Goal: Information Seeking & Learning: Learn about a topic

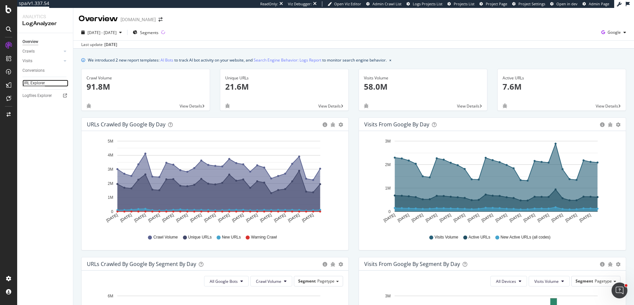
click at [38, 86] on div "URL Explorer" at bounding box center [33, 83] width 22 height 7
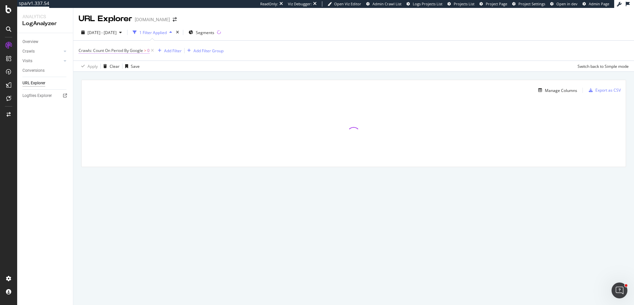
click at [132, 53] on span "Crawls: Count On Period By Google" at bounding box center [111, 51] width 64 height 6
click at [103, 67] on icon at bounding box center [105, 66] width 5 height 4
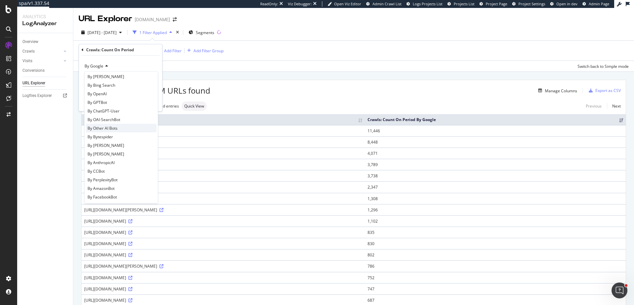
scroll to position [103, 0]
click at [116, 96] on div "By OpenAI" at bounding box center [121, 97] width 71 height 9
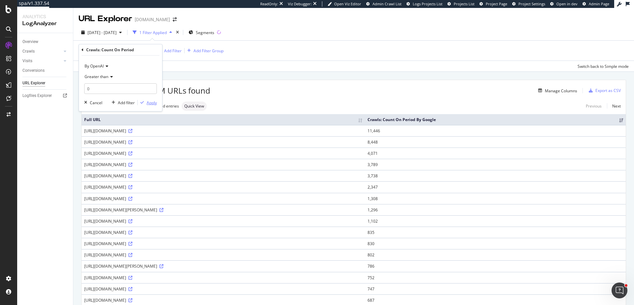
click at [150, 104] on div "Apply" at bounding box center [152, 103] width 10 height 6
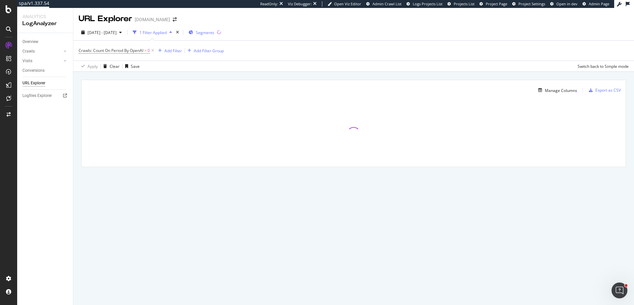
click at [214, 33] on span "Segments" at bounding box center [205, 33] width 19 height 6
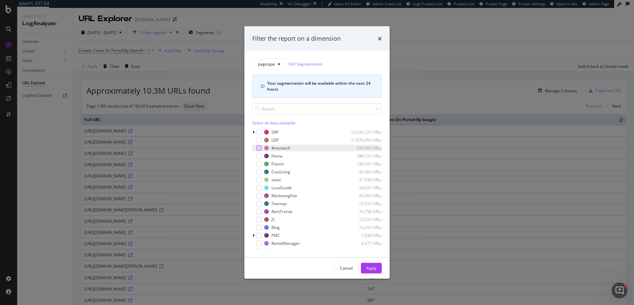
click at [260, 148] on div "modal" at bounding box center [258, 147] width 5 height 5
click at [371, 270] on div "Apply" at bounding box center [371, 268] width 10 height 6
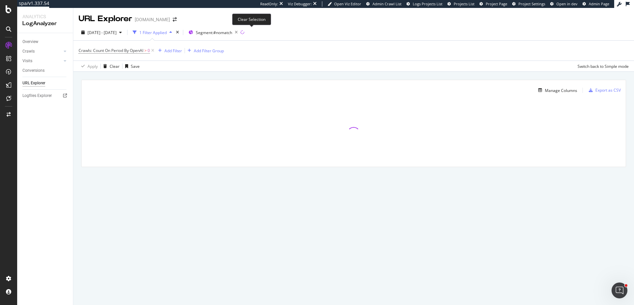
click at [241, 32] on icon "button" at bounding box center [236, 32] width 8 height 9
click at [178, 50] on div "Add Filter" at bounding box center [174, 51] width 18 height 6
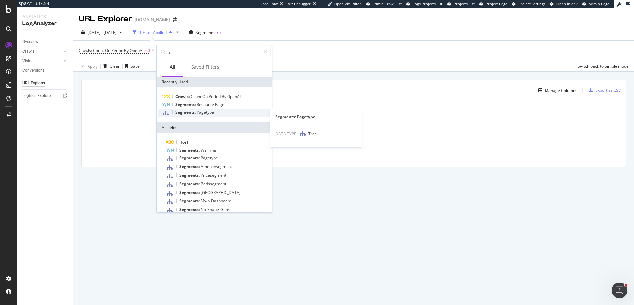
type input "s"
click at [220, 113] on div "Segments: Pagetype" at bounding box center [214, 112] width 113 height 9
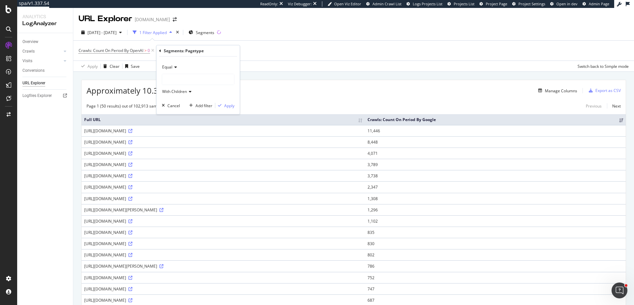
click at [176, 80] on div at bounding box center [198, 79] width 72 height 11
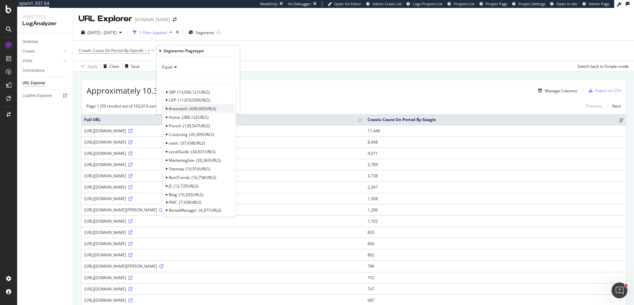
click at [189, 108] on div "#nomatch 439,005 URLS" at bounding box center [199, 108] width 71 height 9
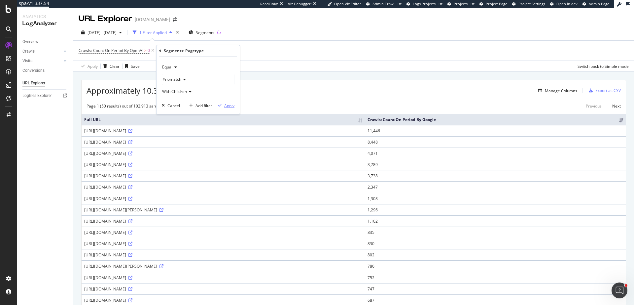
click at [229, 107] on div "Apply" at bounding box center [229, 106] width 10 height 6
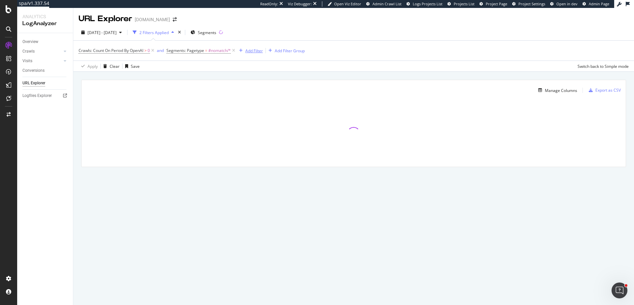
click at [254, 51] on div "Add Filter" at bounding box center [254, 51] width 18 height 6
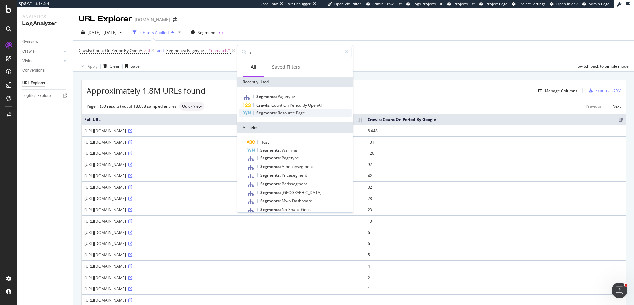
click at [294, 112] on span "Resource" at bounding box center [287, 113] width 18 height 6
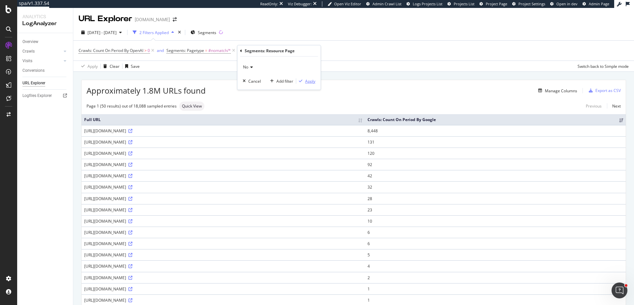
click at [312, 82] on div "Apply" at bounding box center [310, 81] width 10 height 6
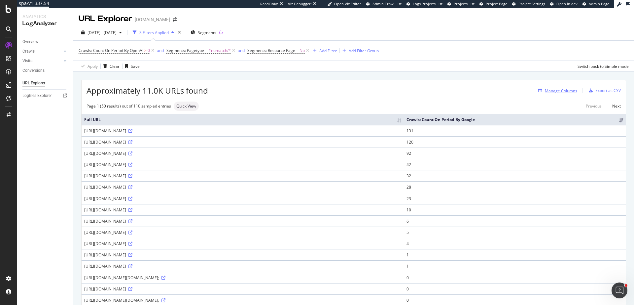
click at [563, 89] on div "Manage Columns" at bounding box center [561, 91] width 32 height 6
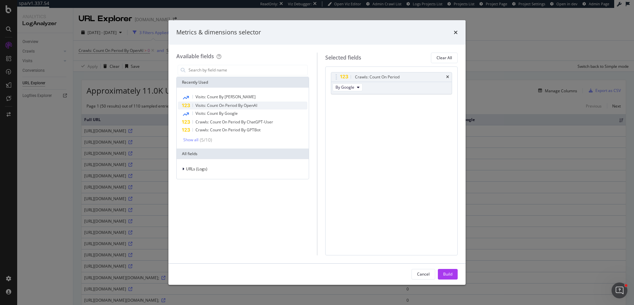
click at [246, 106] on span "Visits: Count On Period By OpenAI" at bounding box center [227, 105] width 62 height 6
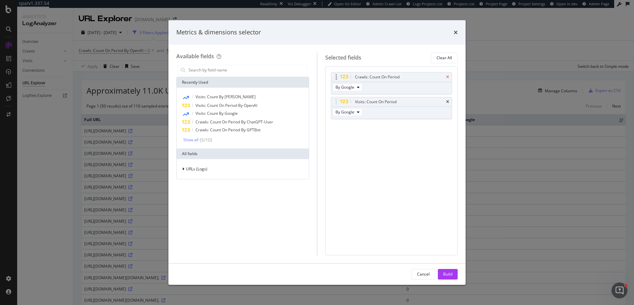
click at [447, 77] on icon "times" at bounding box center [447, 77] width 3 height 4
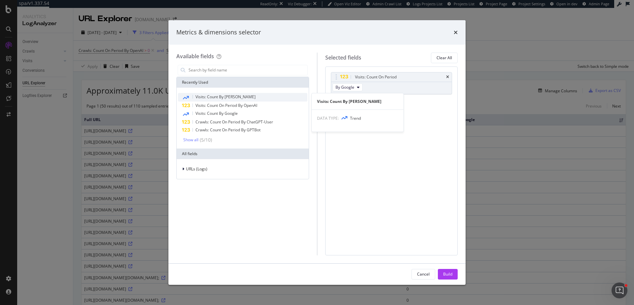
click at [254, 97] on div "Visits: Count By OpenAI" at bounding box center [243, 97] width 130 height 9
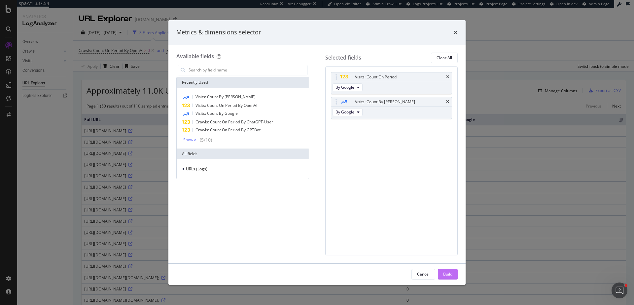
click at [448, 275] on div "Build" at bounding box center [447, 274] width 9 height 6
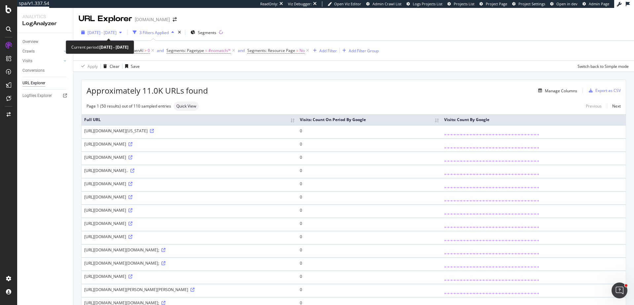
click at [105, 31] on span "2025 Sep. 2nd - Oct. 1st" at bounding box center [102, 33] width 29 height 6
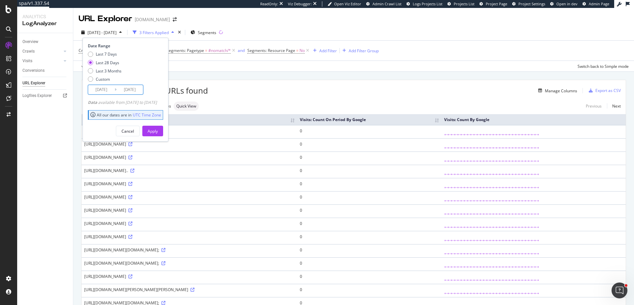
click at [106, 93] on input "2025/09/04" at bounding box center [101, 89] width 26 height 9
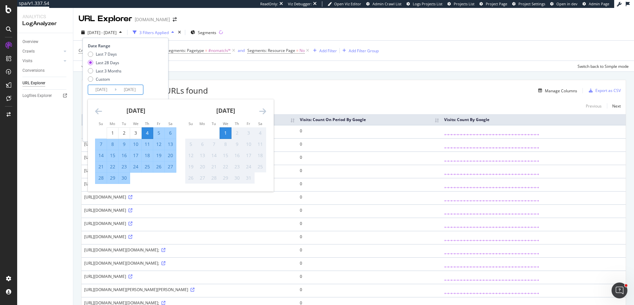
click at [96, 111] on icon "Move backward to switch to the previous month." at bounding box center [98, 111] width 7 height 8
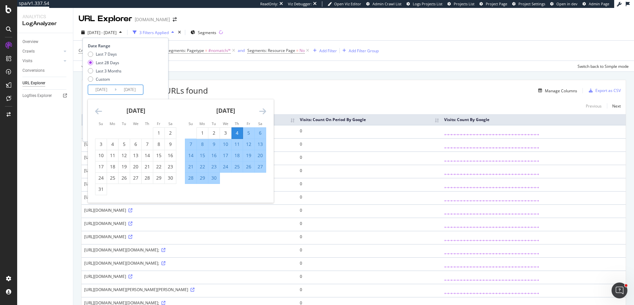
click at [96, 111] on icon "Move backward to switch to the previous month." at bounding box center [98, 111] width 7 height 8
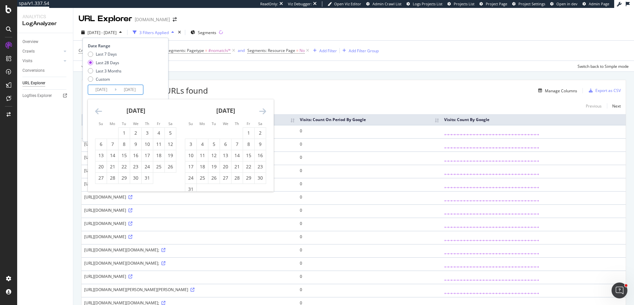
click at [96, 111] on icon "Move backward to switch to the previous month." at bounding box center [98, 111] width 7 height 8
click at [124, 144] on div "10" at bounding box center [124, 144] width 11 height 7
type input "2025/06/10"
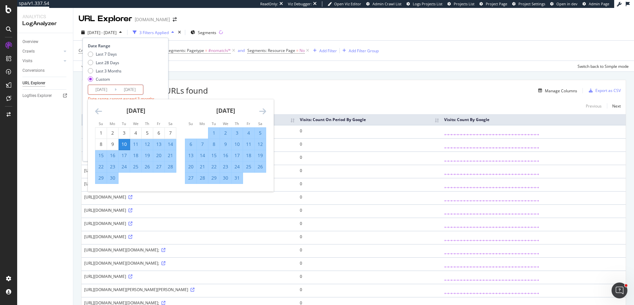
click at [262, 111] on icon "Move forward to switch to the next month." at bounding box center [262, 111] width 7 height 8
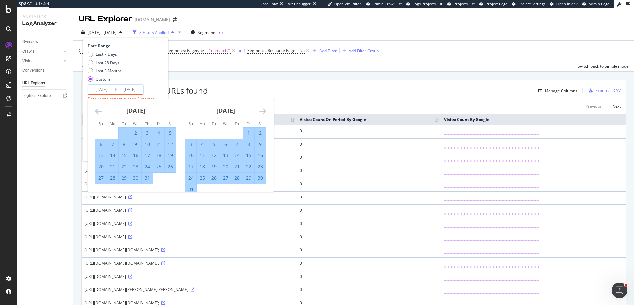
click at [262, 111] on icon "Move forward to switch to the next month." at bounding box center [262, 111] width 7 height 8
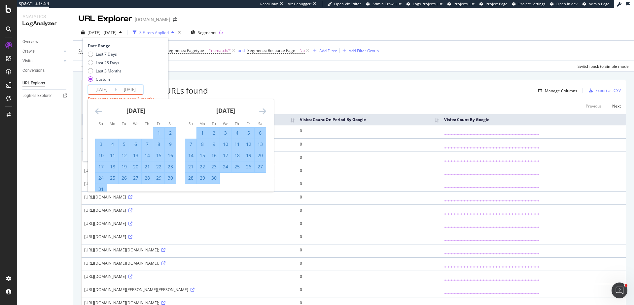
click at [214, 144] on div "9" at bounding box center [213, 144] width 11 height 7
type input "2025/09/09"
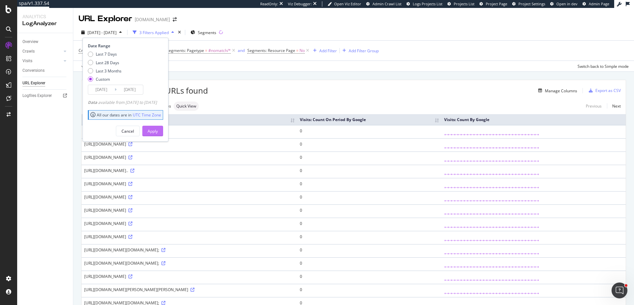
click at [158, 131] on div "Apply" at bounding box center [153, 131] width 10 height 6
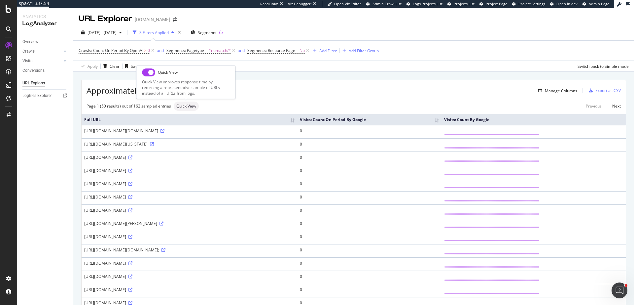
click at [194, 106] on span "Quick View" at bounding box center [186, 106] width 20 height 4
click at [151, 71] on input "checkbox" at bounding box center [148, 72] width 13 height 8
checkbox input "true"
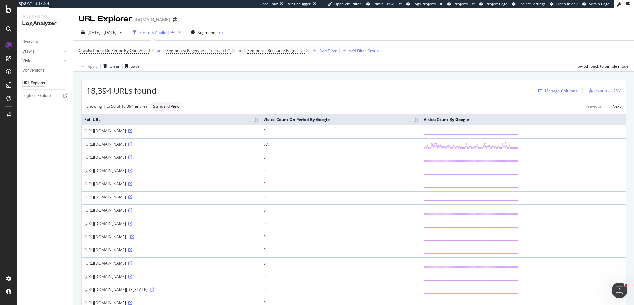
click at [556, 93] on div "Manage Columns" at bounding box center [561, 91] width 32 height 6
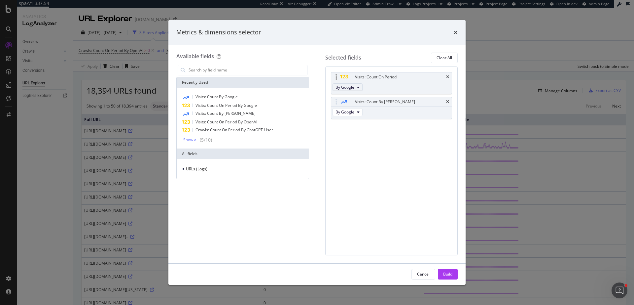
click at [351, 90] on span "By Google" at bounding box center [345, 87] width 19 height 6
click at [361, 122] on span "By OpenAI" at bounding box center [356, 124] width 37 height 6
click at [352, 116] on div "By Google" at bounding box center [348, 113] width 34 height 12
click at [352, 112] on span "By Google" at bounding box center [345, 112] width 19 height 6
click at [352, 149] on span "By OpenAI" at bounding box center [356, 148] width 37 height 6
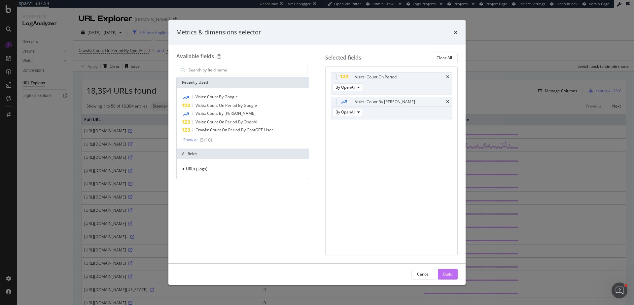
click at [444, 272] on div "Build" at bounding box center [447, 274] width 9 height 6
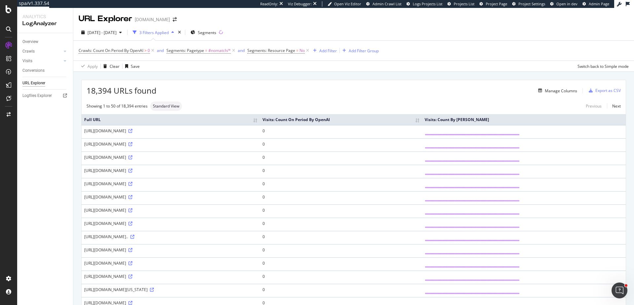
click at [344, 94] on div "Manage Columns" at bounding box center [367, 91] width 421 height 8
click at [123, 51] on span "Crawls: Count On Period By OpenAI" at bounding box center [111, 51] width 65 height 6
click at [81, 50] on div "Crawls: Count On Period By OpenAI Greater than 0 Cancel Add filter Apply" at bounding box center [120, 77] width 83 height 67
click at [83, 50] on icon at bounding box center [83, 50] width 2 height 4
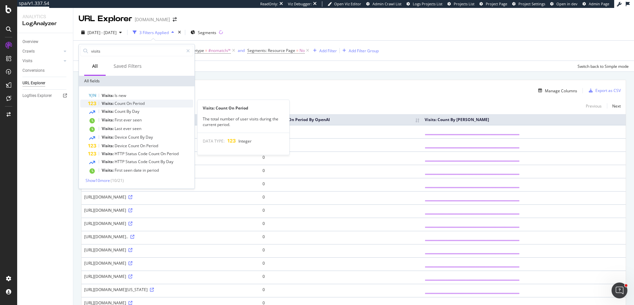
type input "visits"
click at [154, 105] on div "Visits: Count On Period" at bounding box center [140, 103] width 105 height 8
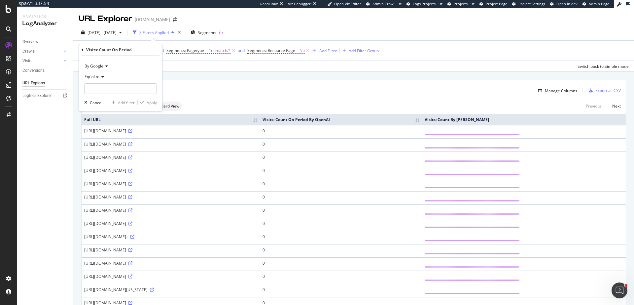
click at [104, 66] on icon at bounding box center [105, 66] width 5 height 4
click at [106, 95] on span "By OpenAI" at bounding box center [97, 97] width 19 height 6
click at [96, 82] on div "Equal to" at bounding box center [120, 82] width 73 height 22
click at [99, 76] on span "Equal to" at bounding box center [92, 77] width 15 height 6
click at [111, 125] on span "Greater than" at bounding box center [100, 125] width 24 height 6
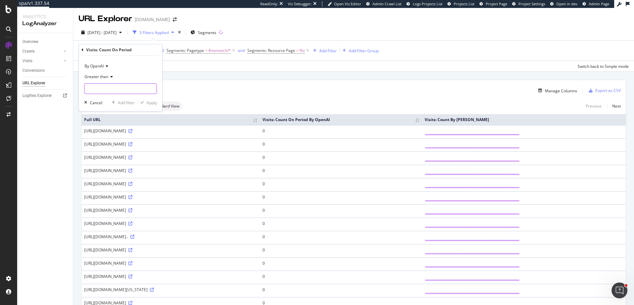
click at [104, 89] on input "number" at bounding box center [120, 88] width 73 height 11
type input "0"
click at [150, 102] on div "Apply" at bounding box center [152, 103] width 10 height 6
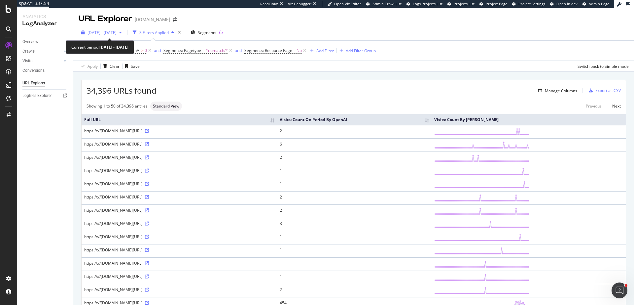
click at [107, 33] on span "2025 Jun. 10th - Sep. 9th" at bounding box center [102, 33] width 29 height 6
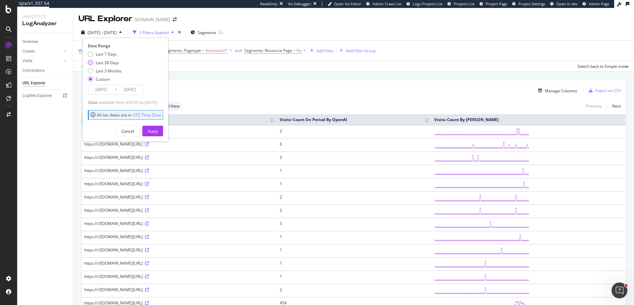
click at [116, 63] on div "Last 28 Days" at bounding box center [107, 63] width 23 height 6
type input "2025/09/04"
type input "2025/10/01"
click at [118, 71] on div "Last 3 Months" at bounding box center [109, 71] width 26 height 6
click at [115, 63] on div "Last 28 Days" at bounding box center [107, 63] width 23 height 6
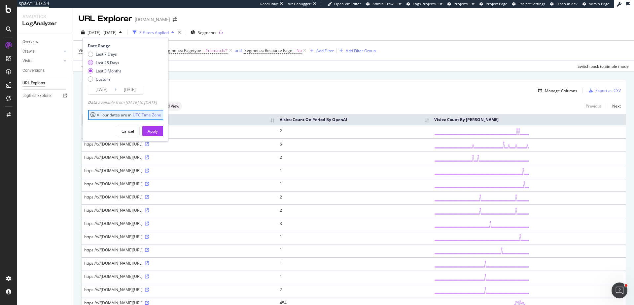
type input "2025/09/04"
click at [158, 131] on div "Apply" at bounding box center [153, 131] width 10 height 6
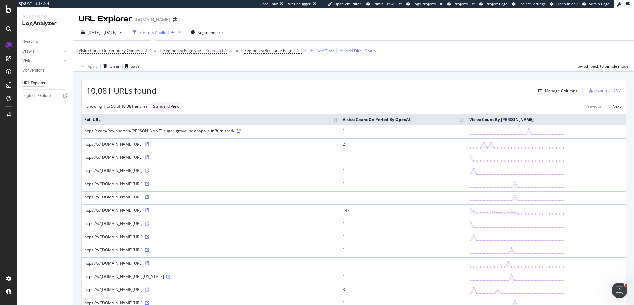
click at [406, 120] on th "Visits: Count On Period By OpenAI" at bounding box center [403, 119] width 127 height 11
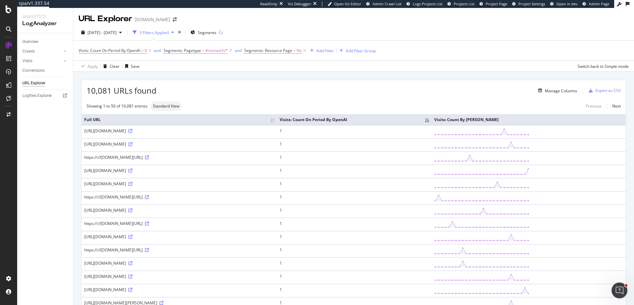
click at [408, 120] on th "Visits: Count On Period By OpenAI" at bounding box center [354, 119] width 155 height 11
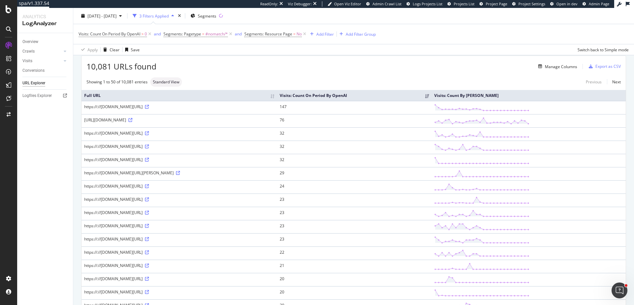
scroll to position [25, 0]
drag, startPoint x: 86, startPoint y: 108, endPoint x: 102, endPoint y: 104, distance: 15.9
click at [102, 104] on td "https://://www.apartments.com/" at bounding box center [180, 106] width 196 height 13
copy div "https://://"
click at [325, 33] on div "Add Filter" at bounding box center [326, 34] width 18 height 6
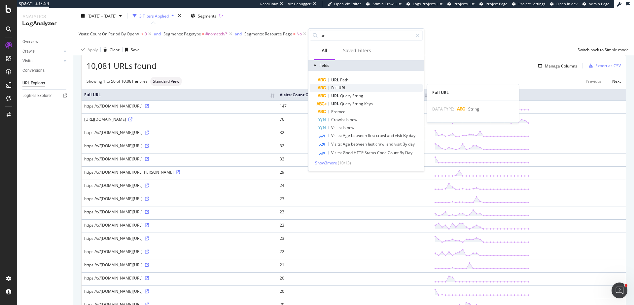
type input "url"
click at [354, 88] on div "Full URL" at bounding box center [370, 88] width 105 height 8
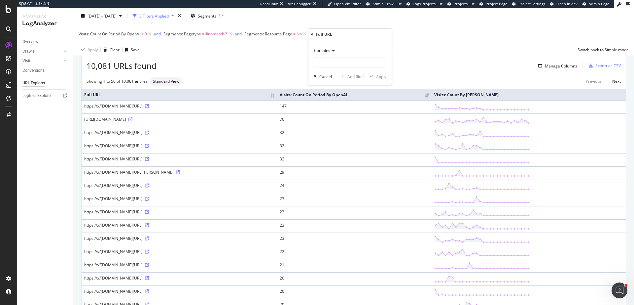
click at [331, 51] on icon at bounding box center [332, 51] width 5 height 4
click at [331, 83] on span "Starts with" at bounding box center [326, 82] width 19 height 6
click at [338, 63] on input "text" at bounding box center [350, 62] width 72 height 11
paste input "https://://"
type input "https://://"
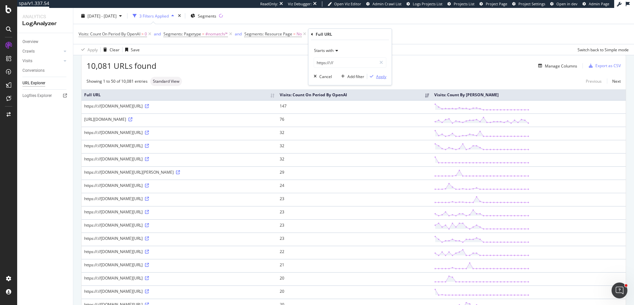
click at [381, 78] on div "Apply" at bounding box center [381, 77] width 10 height 6
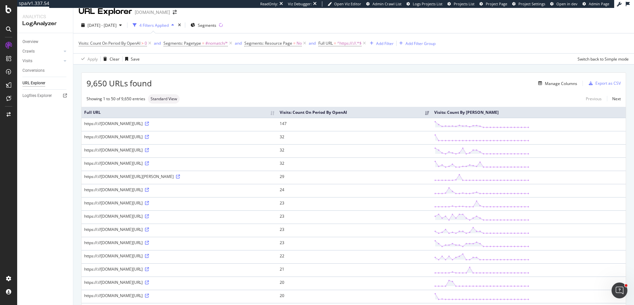
scroll to position [7, 0]
